Goal: Task Accomplishment & Management: Manage account settings

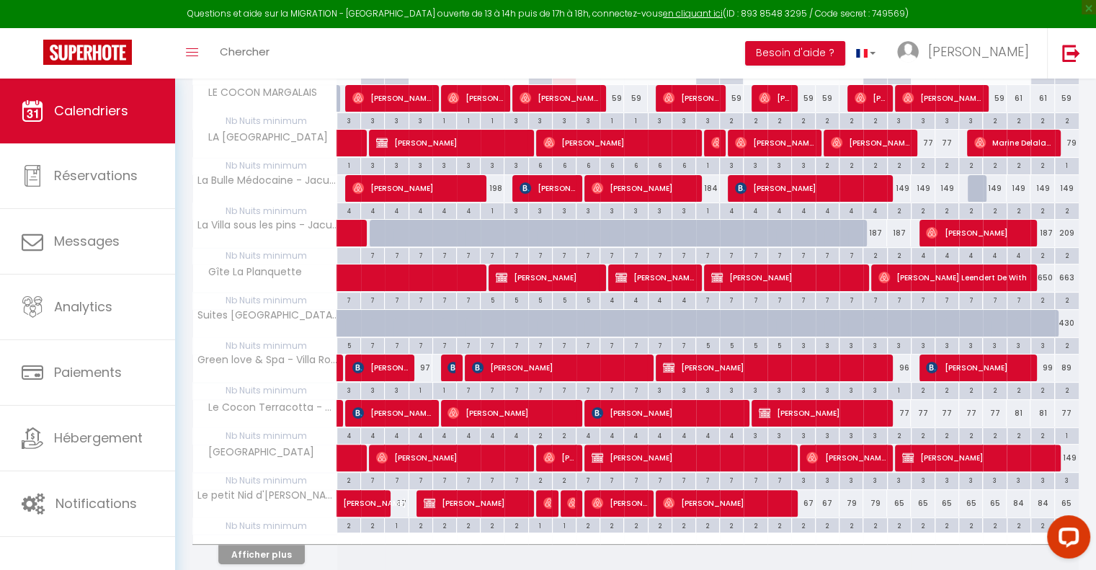
scroll to position [288, 0]
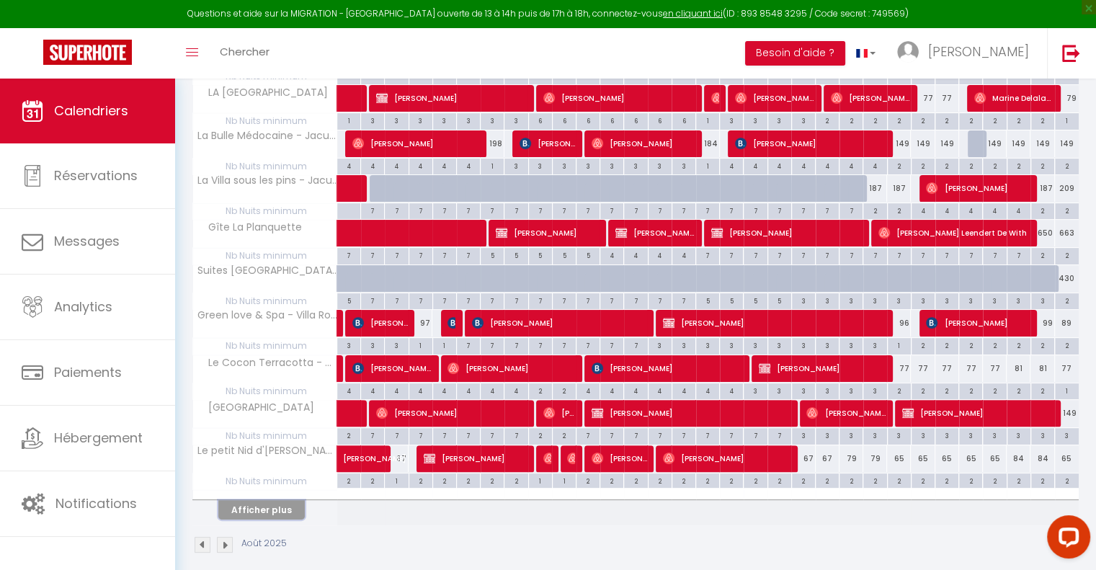
click at [272, 509] on button "Afficher plus" at bounding box center [261, 509] width 86 height 19
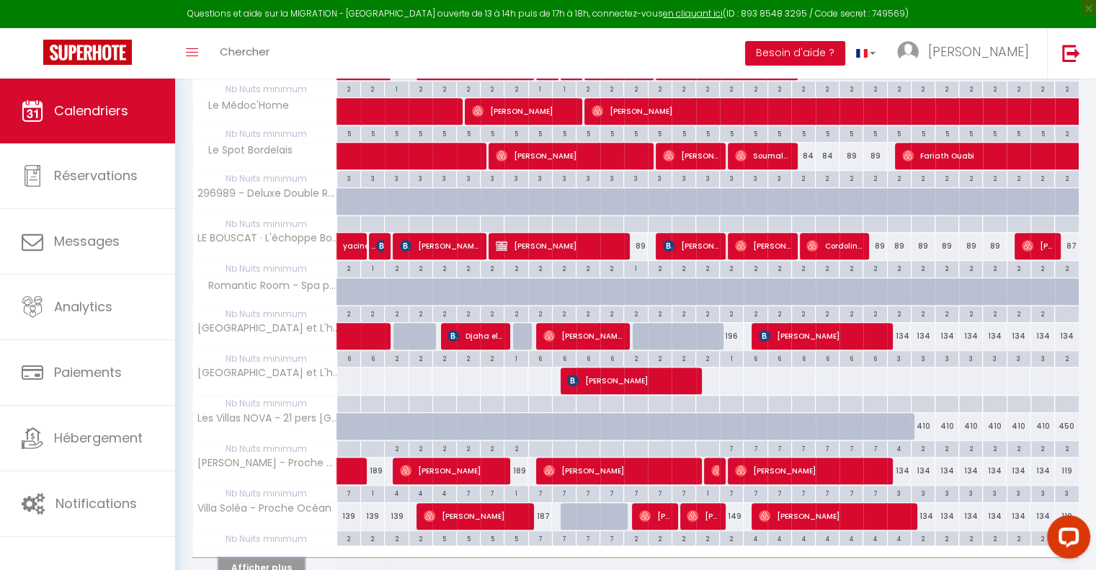
scroll to position [720, 0]
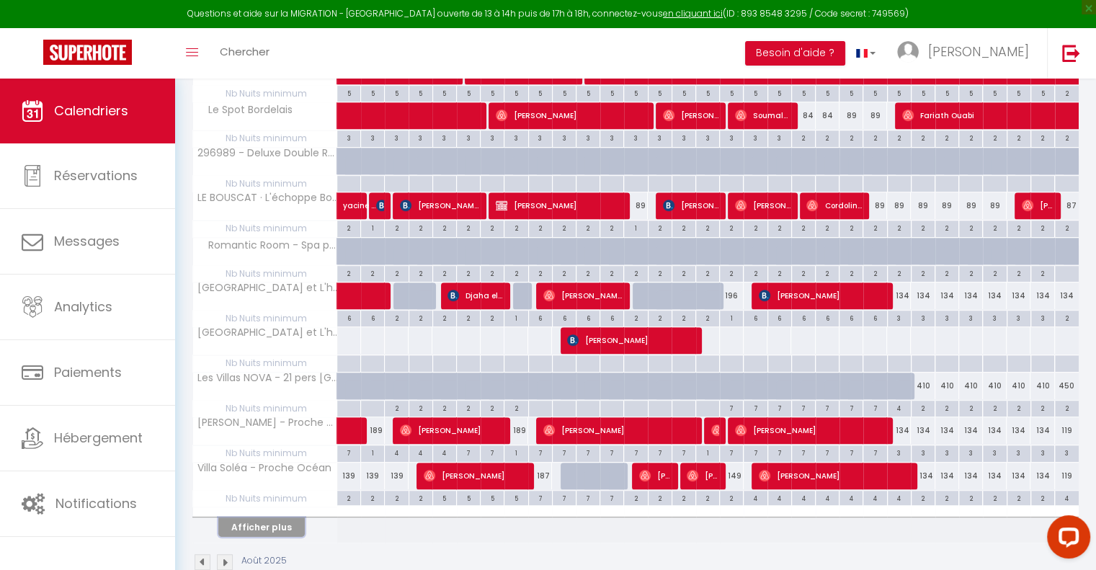
click at [266, 521] on button "Afficher plus" at bounding box center [261, 526] width 86 height 19
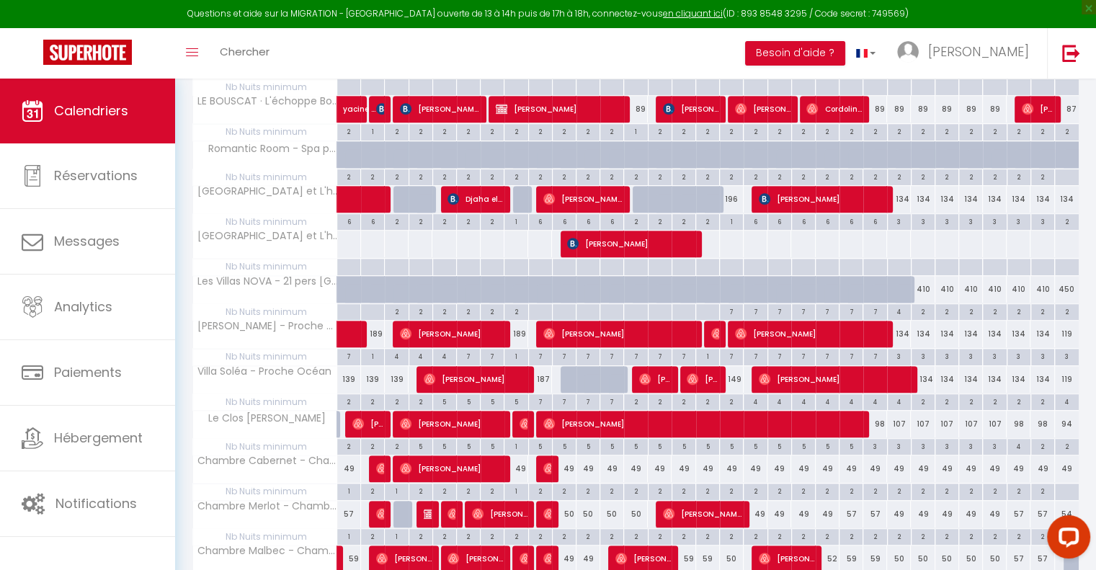
scroll to position [792, 0]
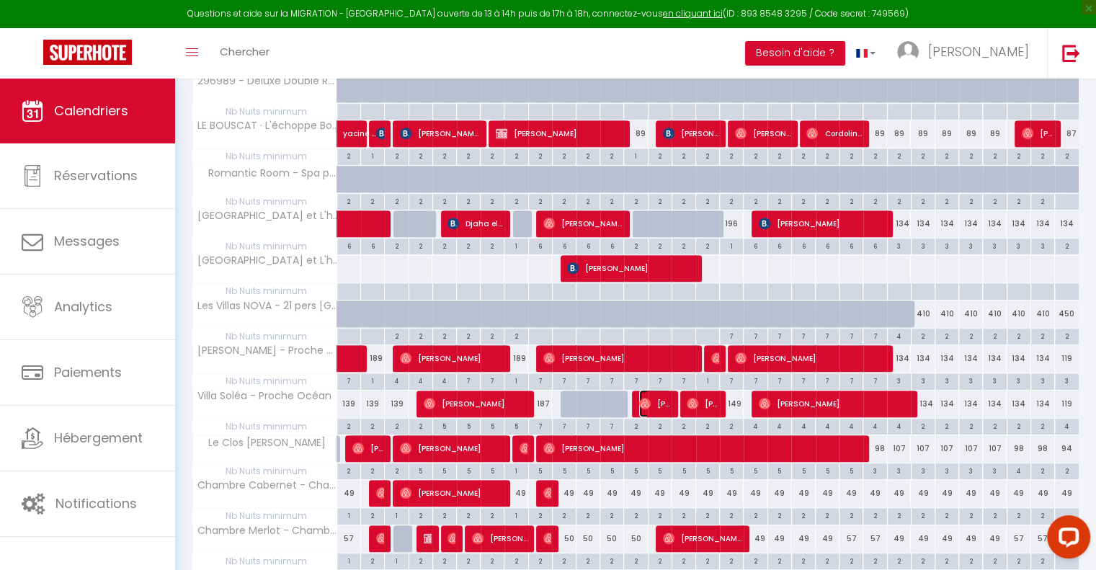
click at [663, 400] on span "[PERSON_NAME]" at bounding box center [655, 403] width 32 height 27
select select "OK"
select select "0"
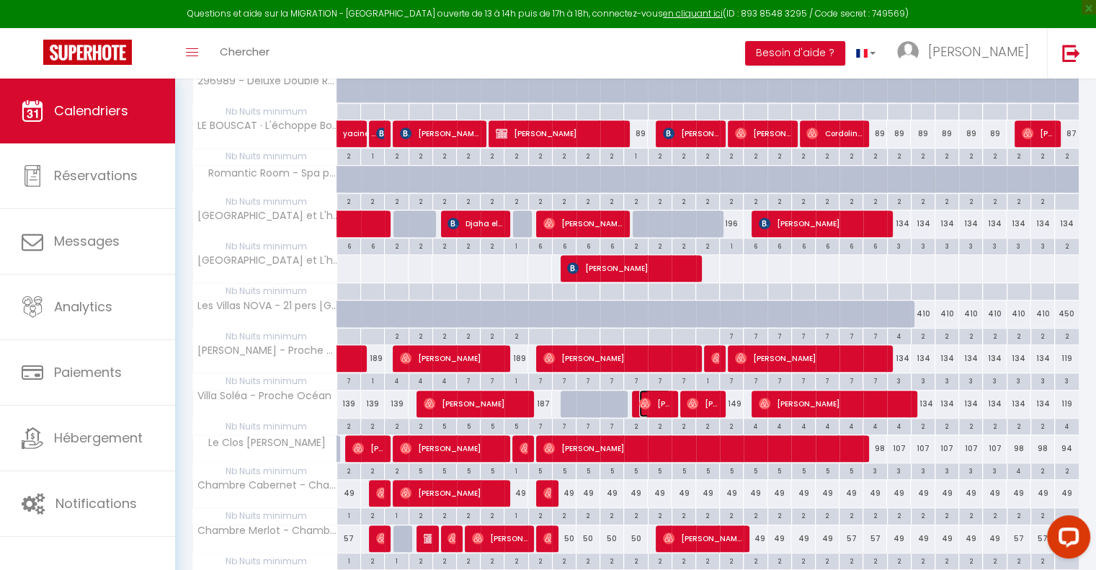
select select "1"
select select
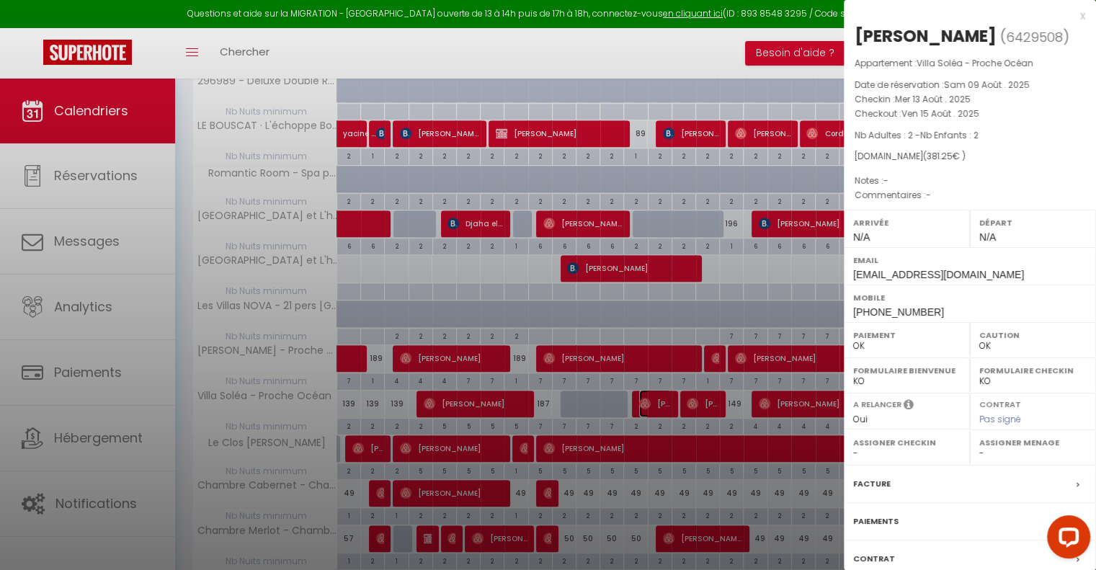
select select "49948"
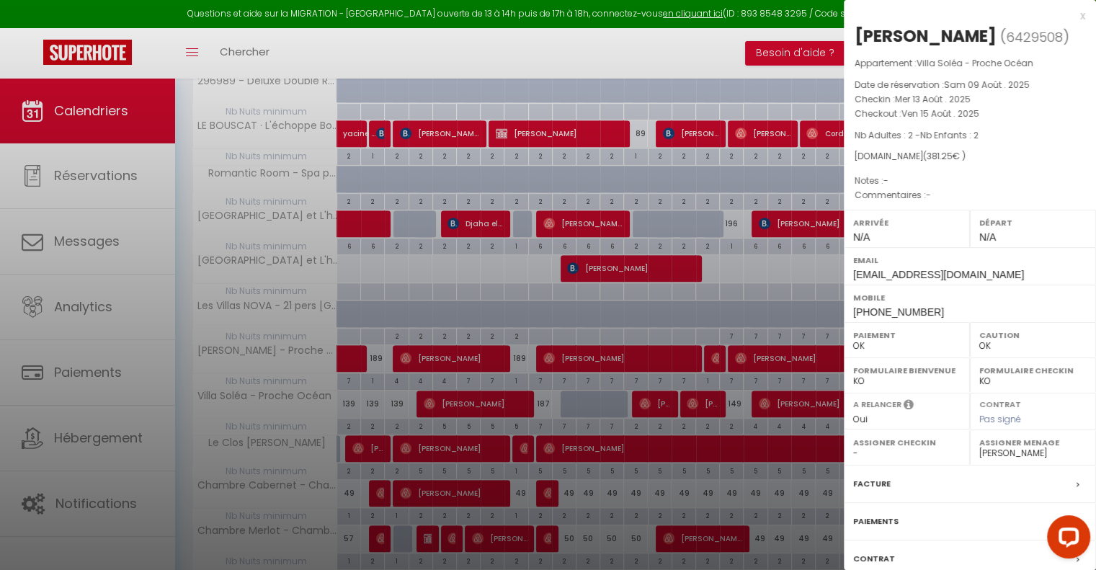
click at [1069, 14] on div "x" at bounding box center [963, 15] width 241 height 17
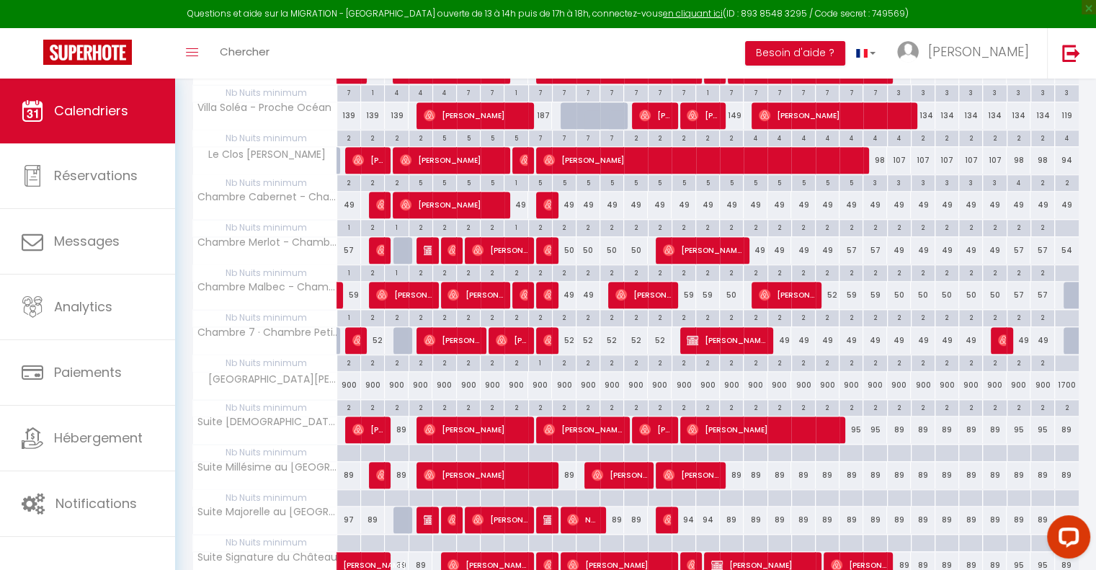
scroll to position [1152, 0]
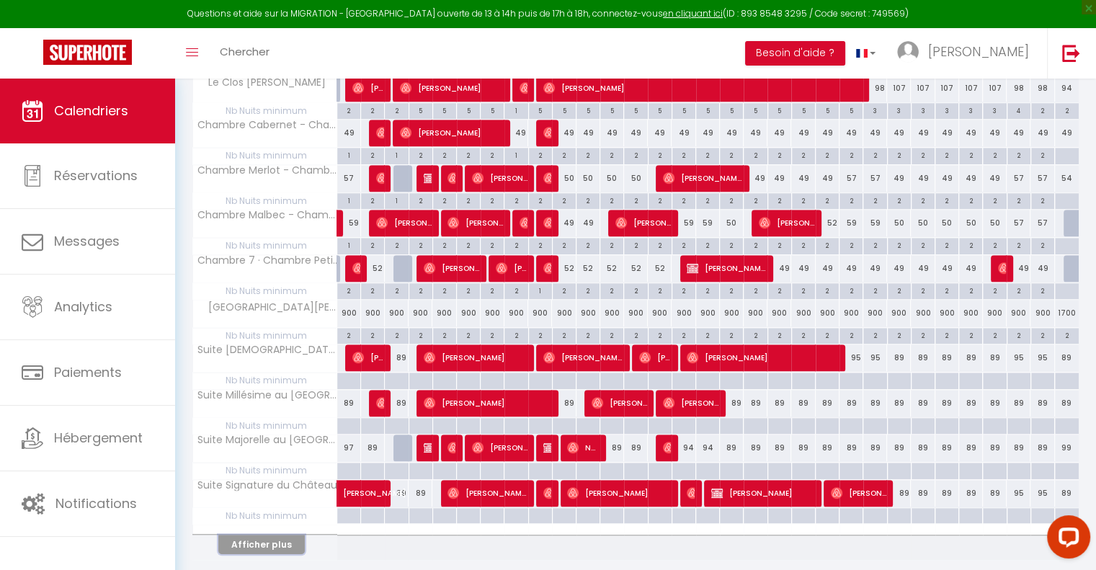
click at [283, 534] on button "Afficher plus" at bounding box center [261, 543] width 86 height 19
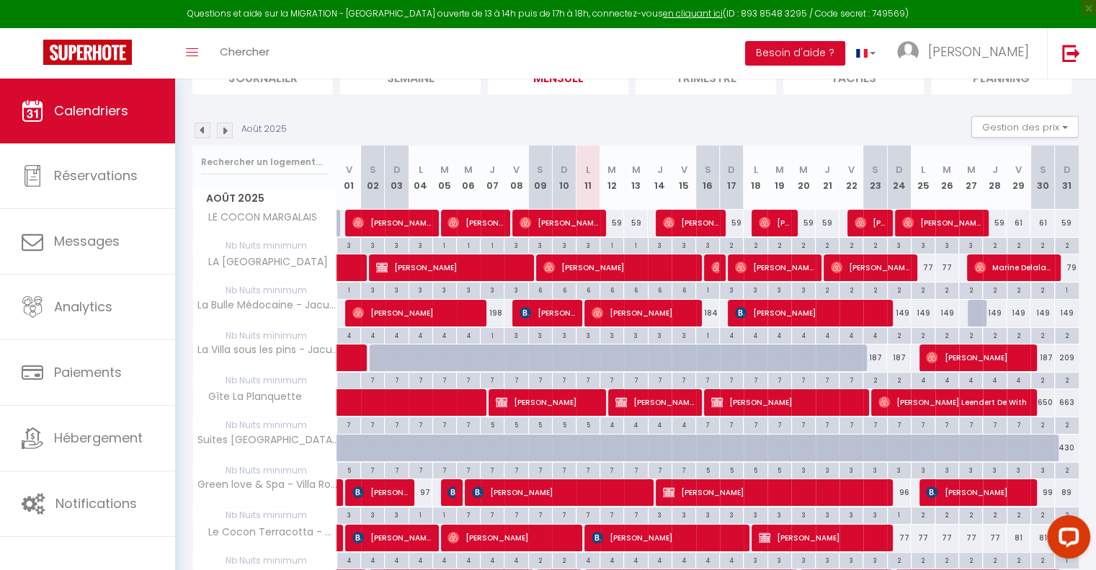
scroll to position [0, 0]
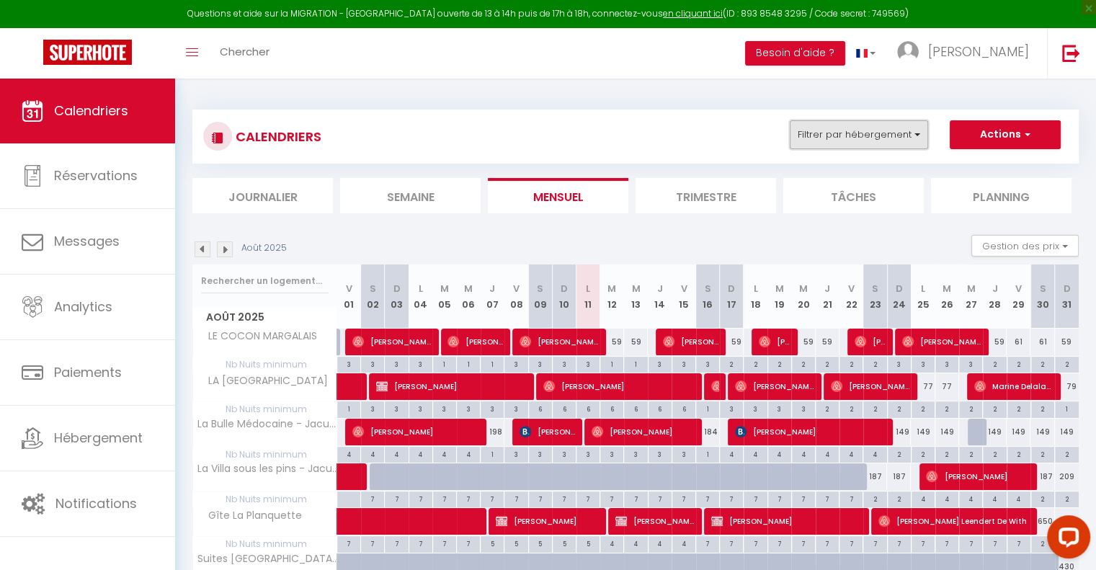
click at [899, 133] on button "Filtrer par hébergement" at bounding box center [858, 134] width 138 height 29
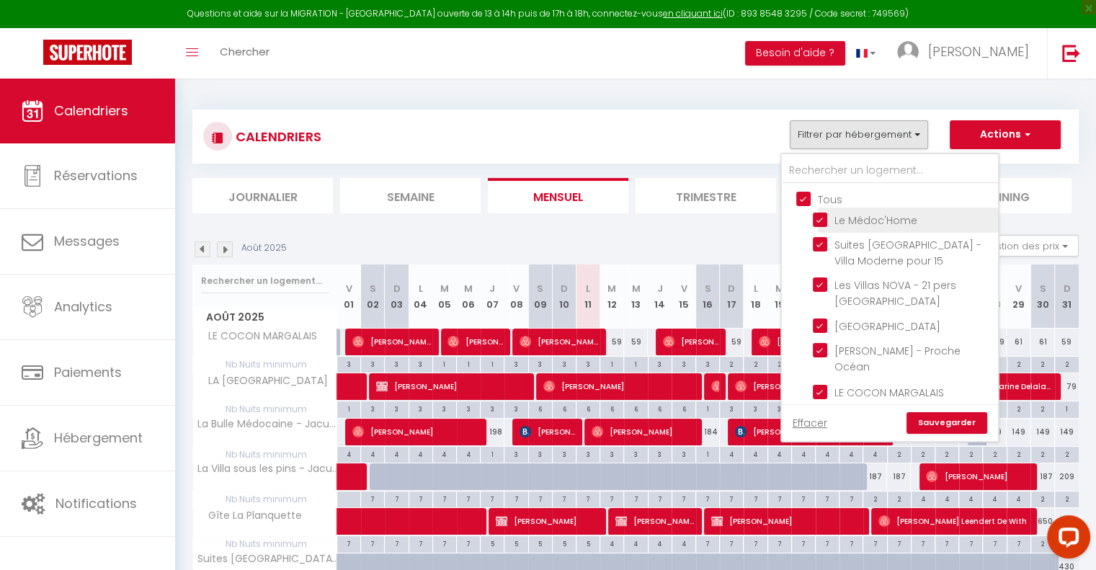
click at [824, 216] on input "Le Médoc'Home" at bounding box center [902, 219] width 180 height 14
checkbox input "false"
click at [822, 215] on input "Le Médoc'Home" at bounding box center [902, 219] width 180 height 14
checkbox input "true"
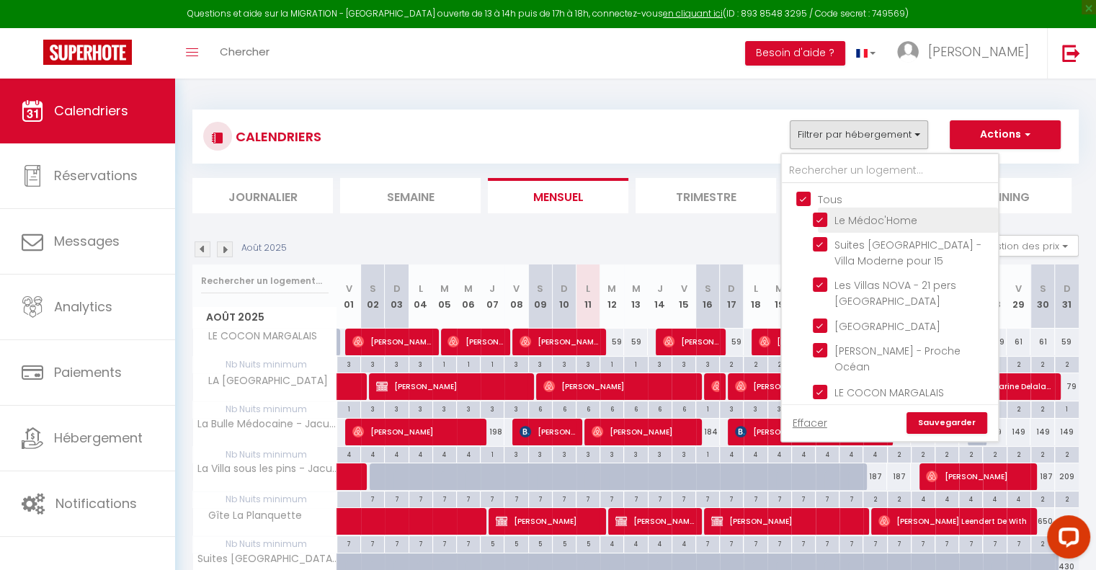
checkbox input "true"
click at [1078, 184] on ul "Journalier [GEOGRAPHIC_DATA] Mensuel Trimestre Tâches Planning" at bounding box center [635, 195] width 886 height 35
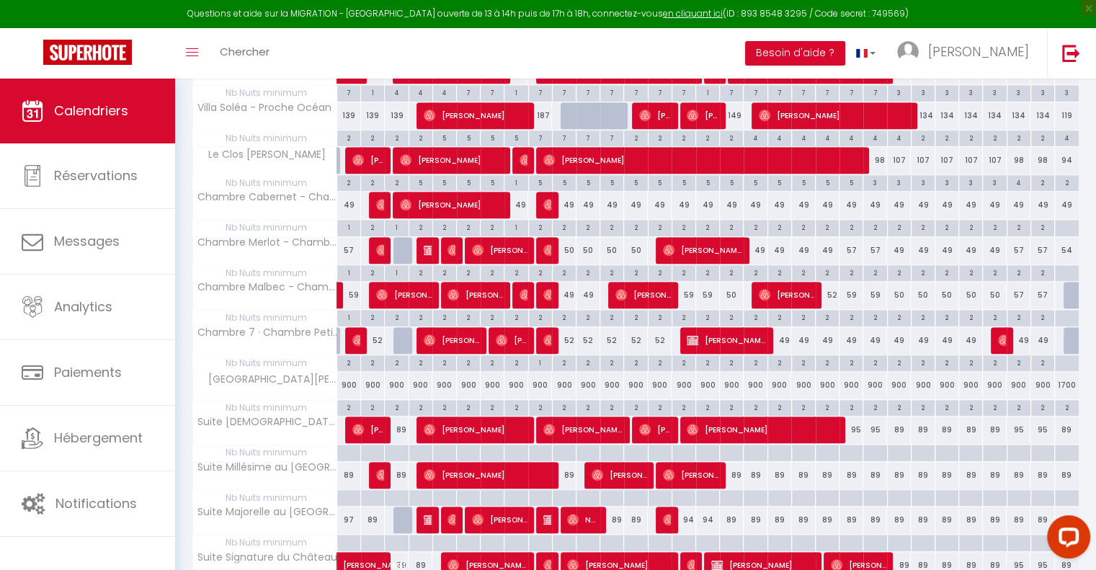
scroll to position [1152, 0]
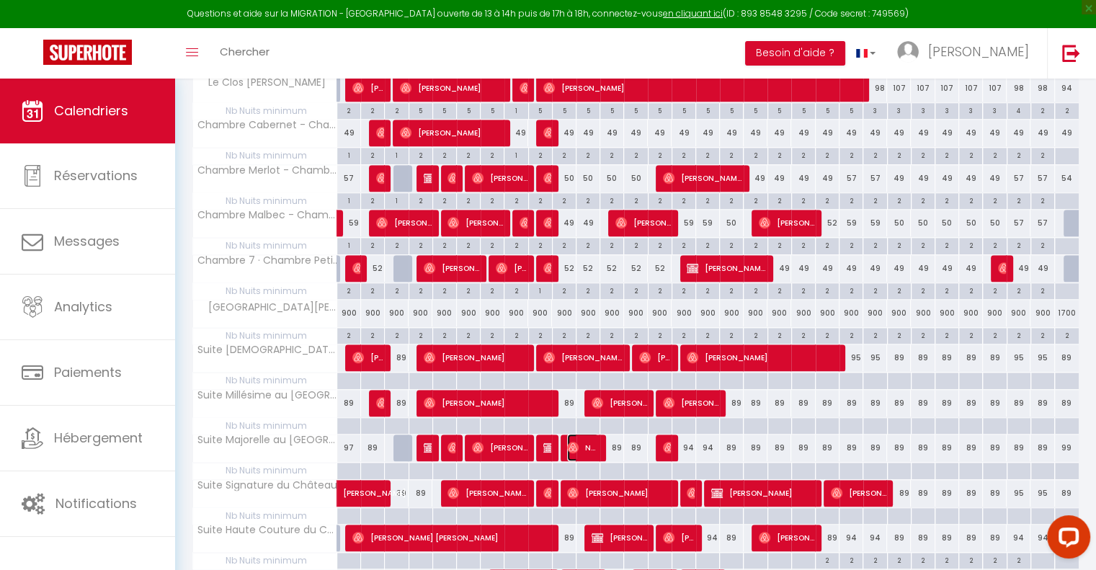
click at [579, 441] on span "Navarre Navarre" at bounding box center [583, 447] width 32 height 27
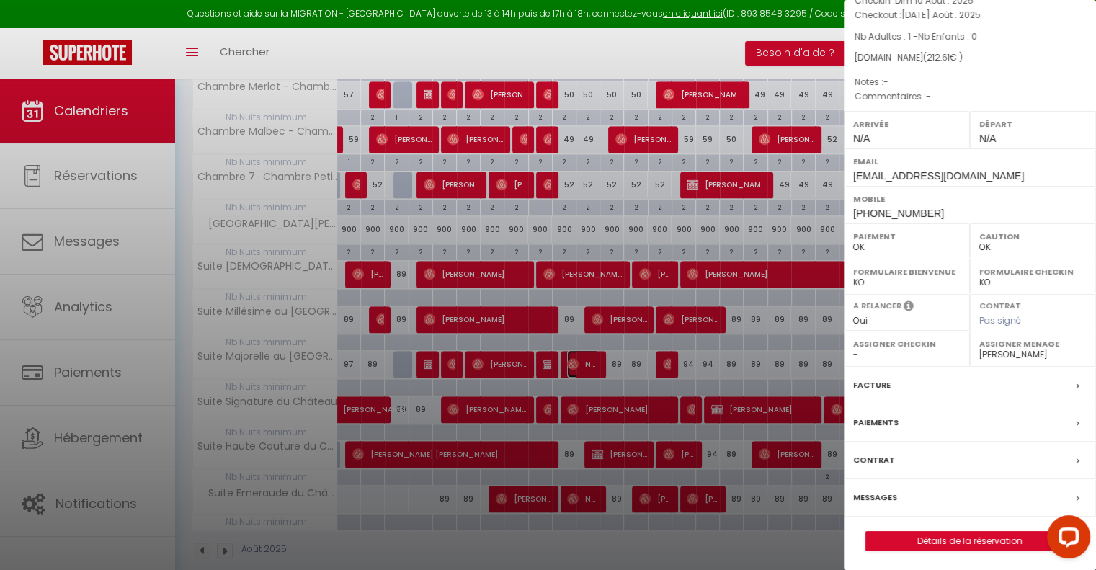
scroll to position [1246, 0]
